Goal: Find specific page/section

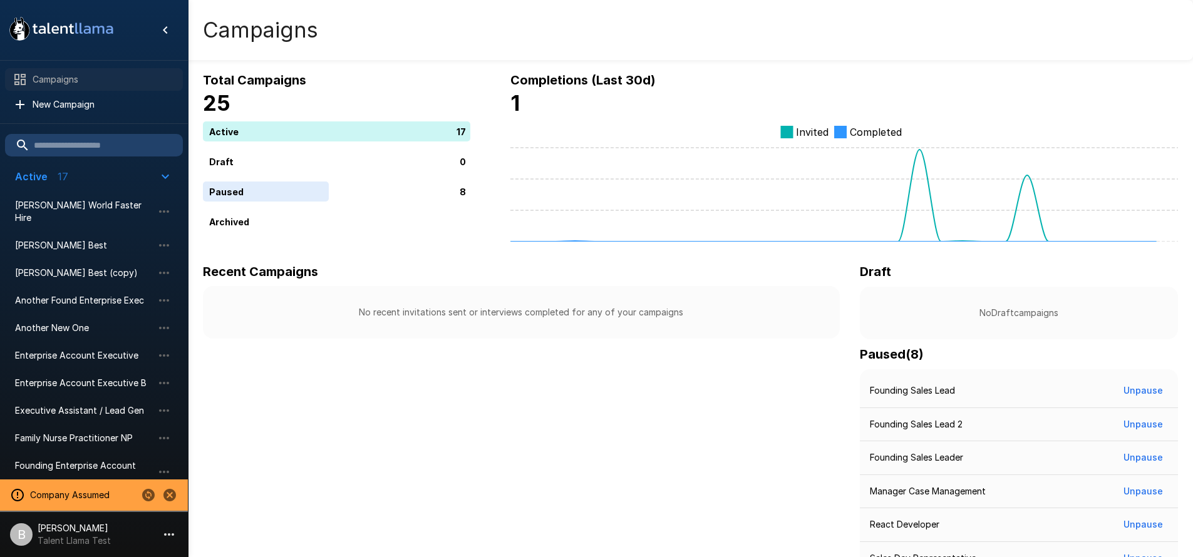
click at [83, 84] on span "Campaigns" at bounding box center [103, 79] width 140 height 13
